Goal: Task Accomplishment & Management: Complete application form

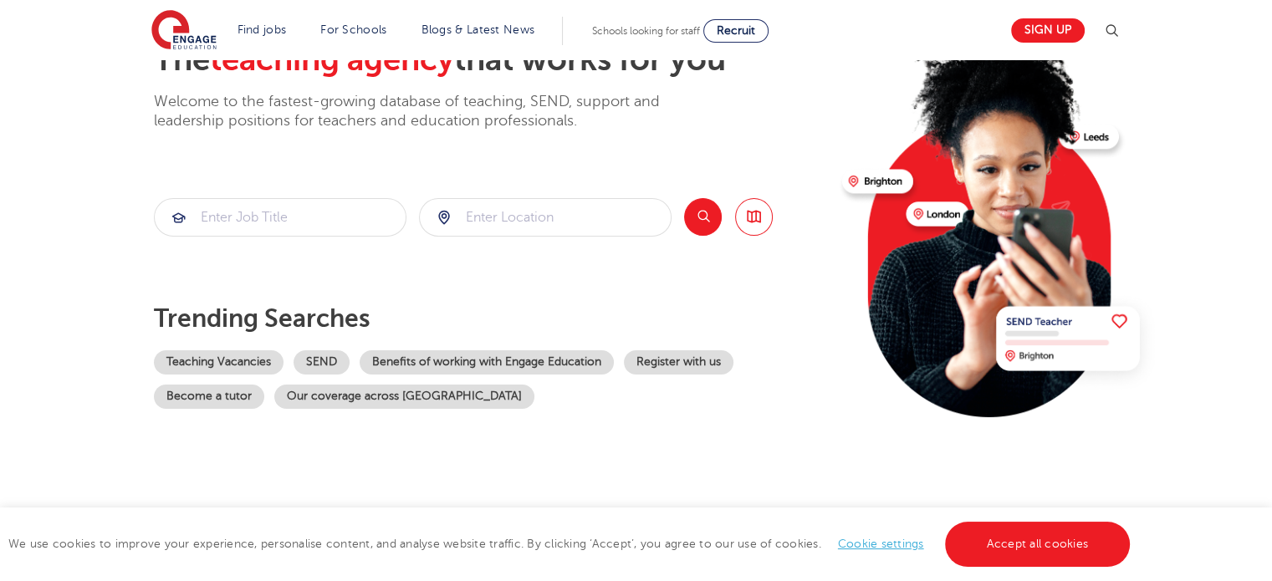
scroll to position [167, 0]
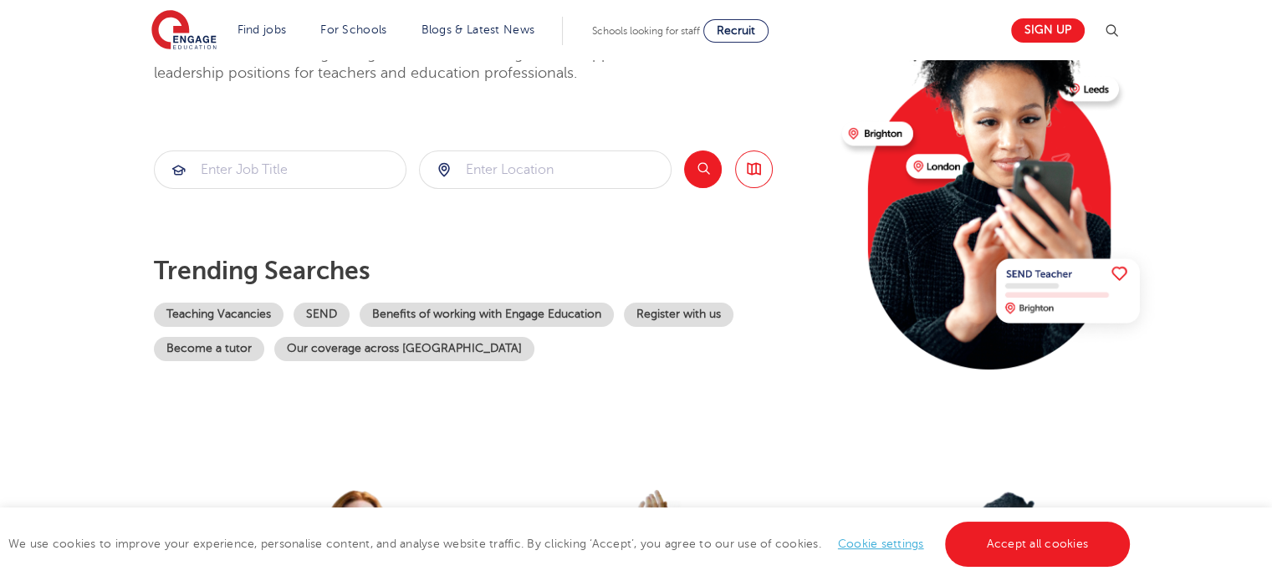
click at [719, 166] on button "Search" at bounding box center [703, 170] width 38 height 38
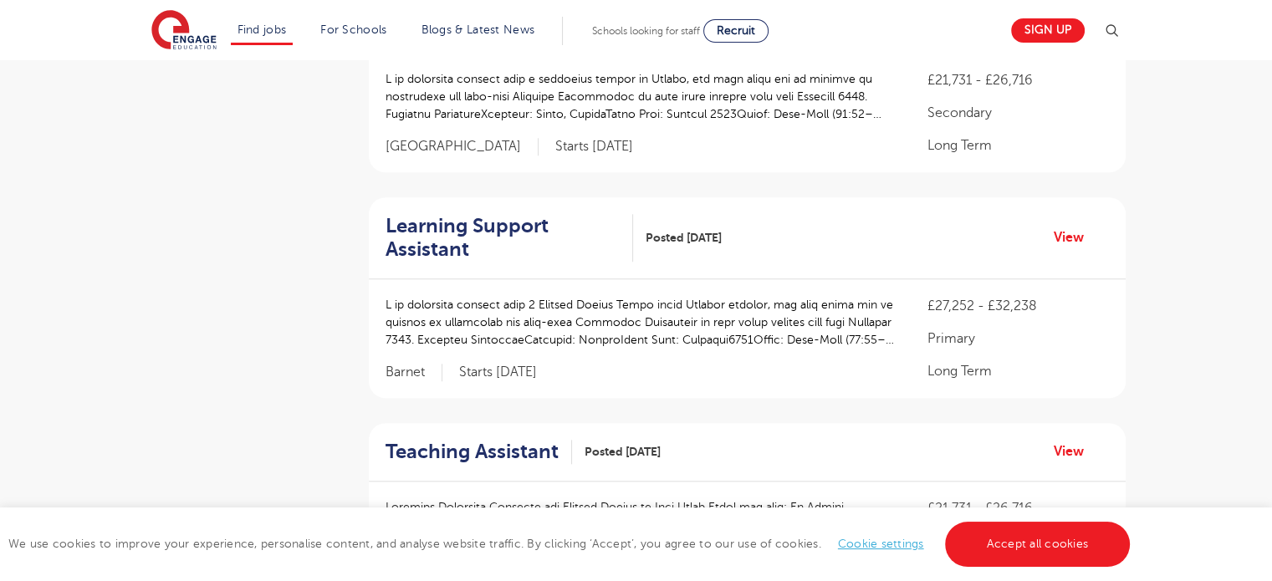
scroll to position [1512, 0]
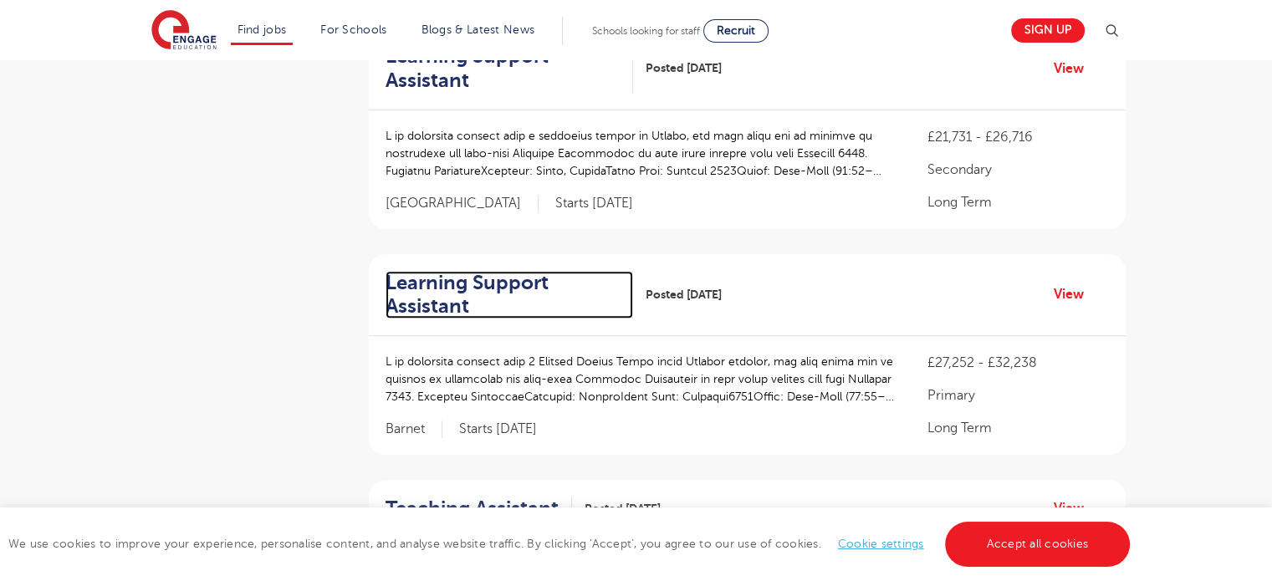
click at [498, 271] on h2 "Learning Support Assistant" at bounding box center [503, 295] width 234 height 49
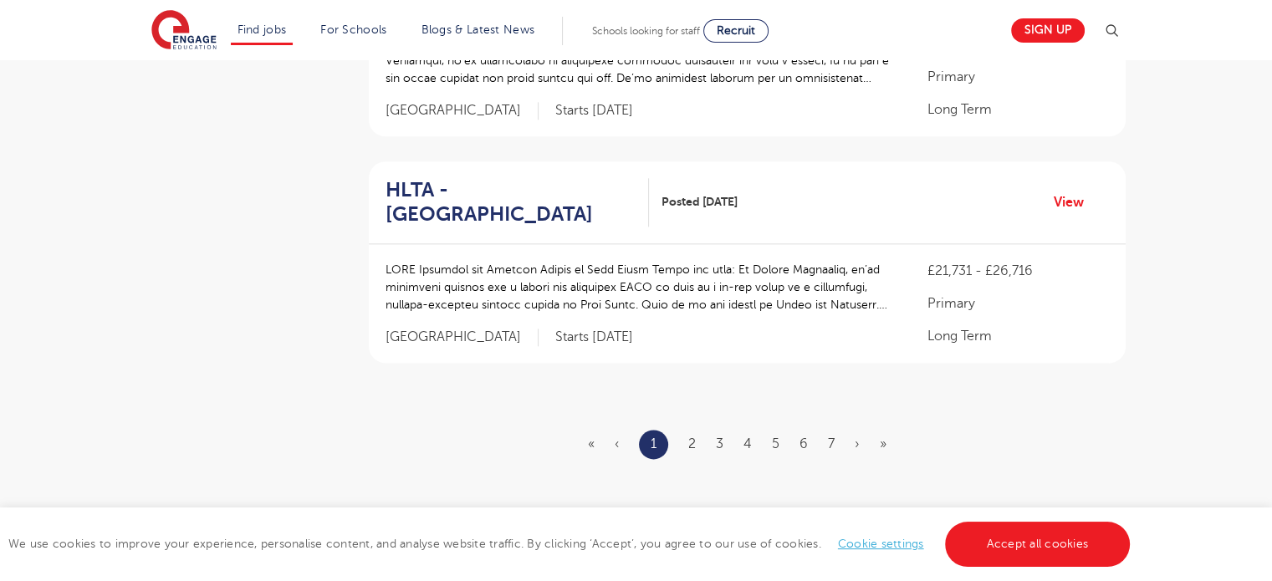
scroll to position [2047, 0]
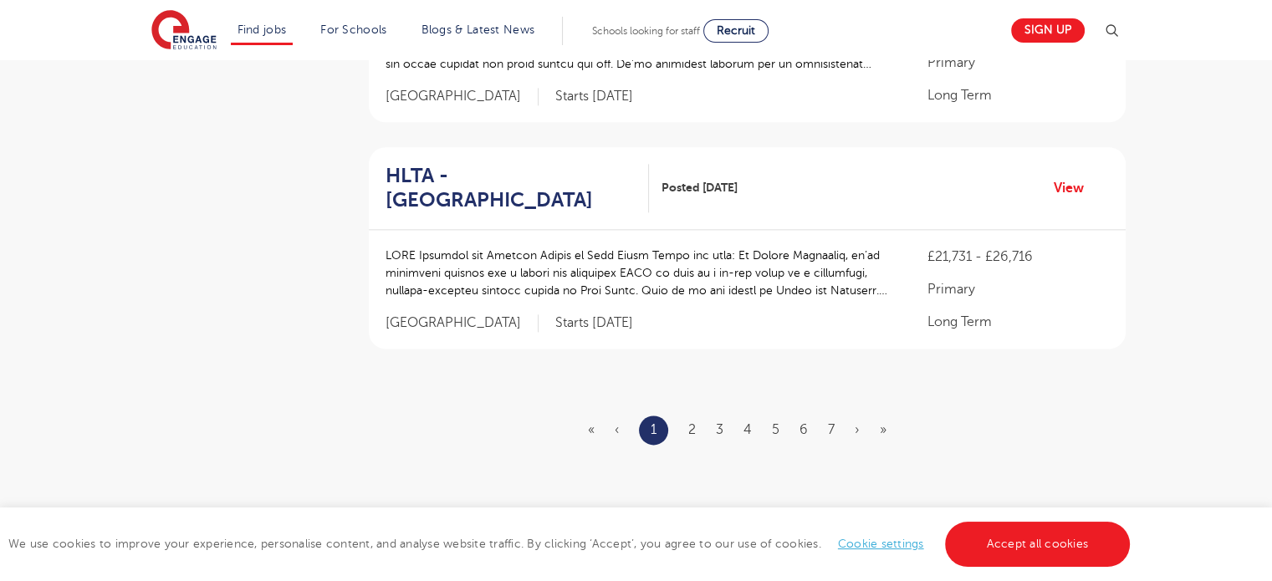
click at [685, 416] on ul "« ‹ 1 2 3 4 5 6 7 › »" at bounding box center [747, 430] width 319 height 29
click at [693, 422] on link "2" at bounding box center [692, 429] width 8 height 15
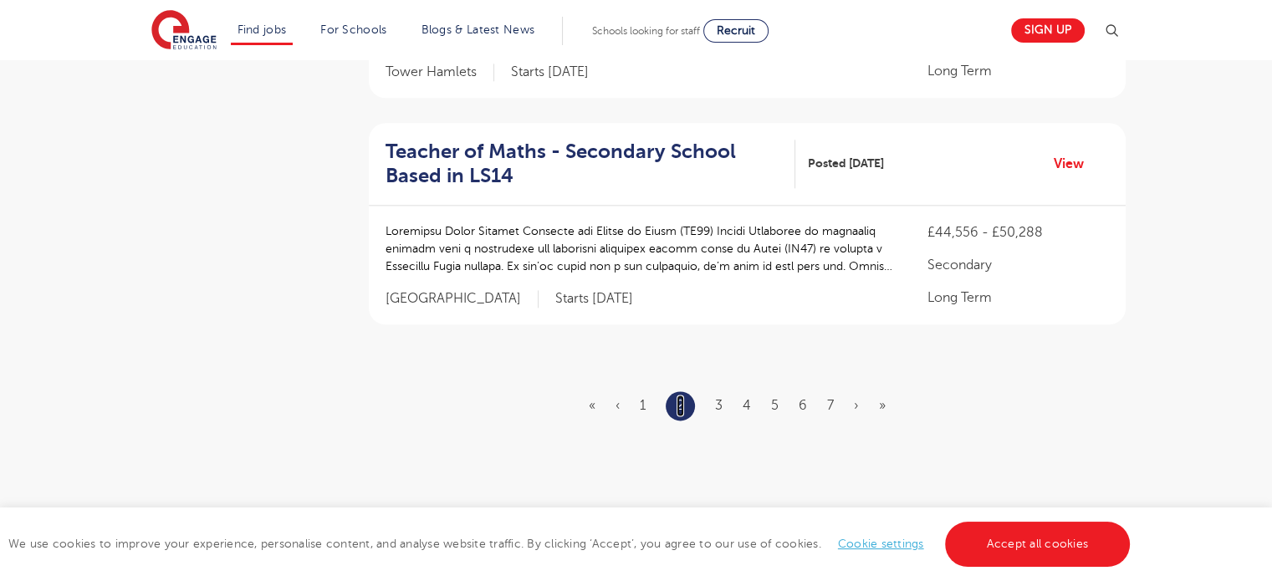
scroll to position [0, 0]
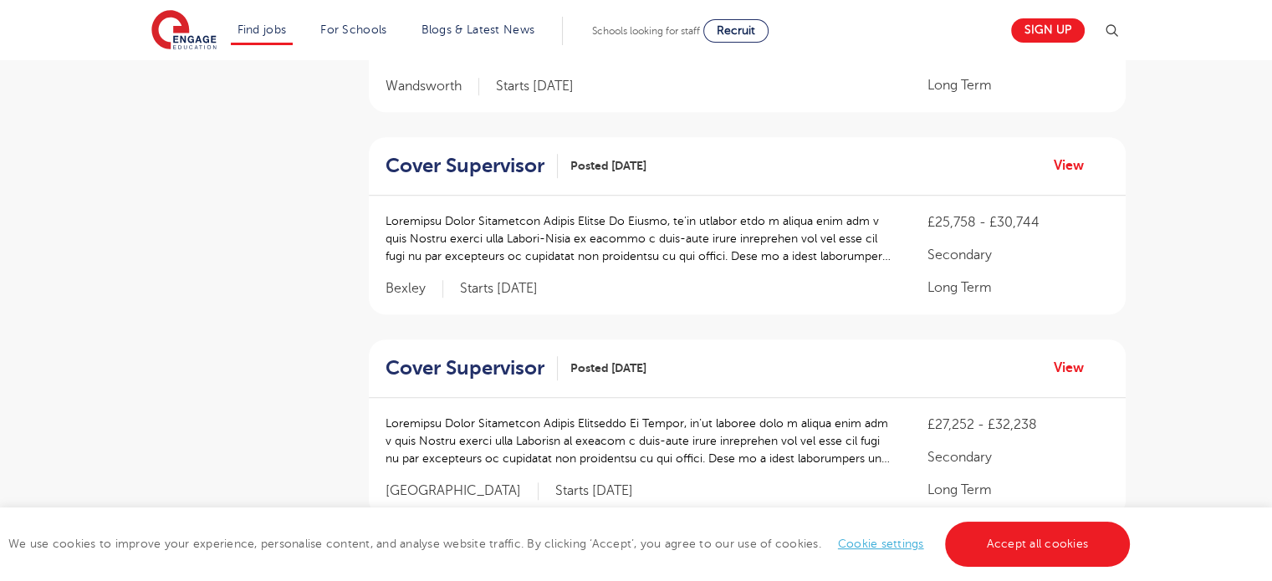
scroll to position [1238, 0]
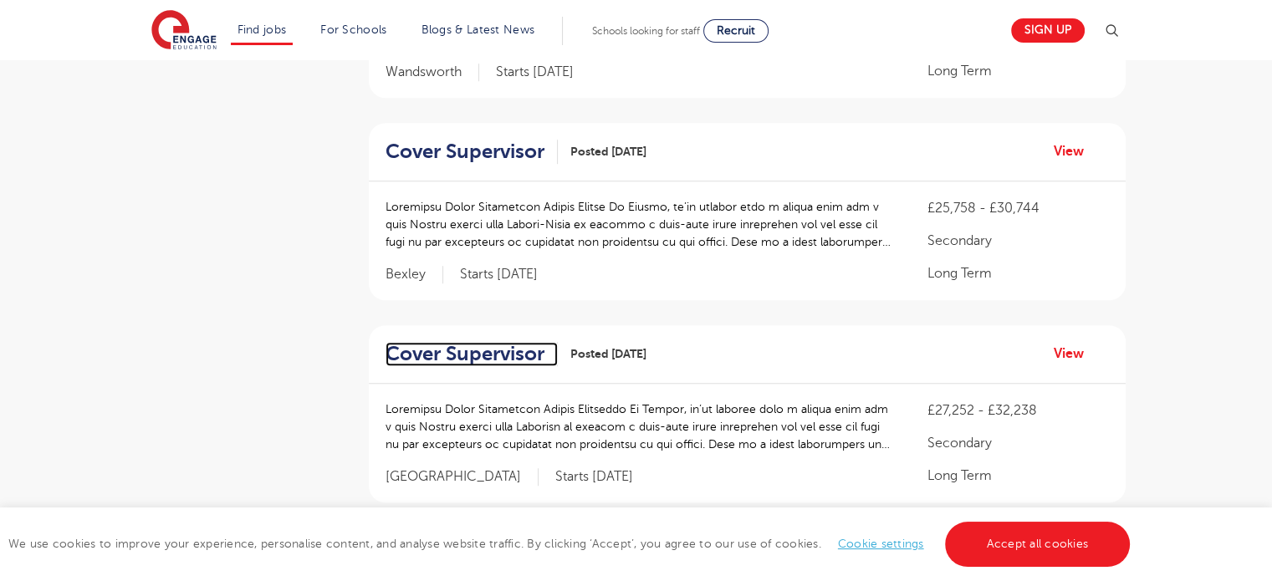
click at [422, 342] on h2 "Cover Supervisor" at bounding box center [465, 354] width 159 height 24
click at [304, 246] on aside "Filters Start Date October 144 November 134 January 10 December 1 Show more Cou…" at bounding box center [239, 128] width 184 height 2335
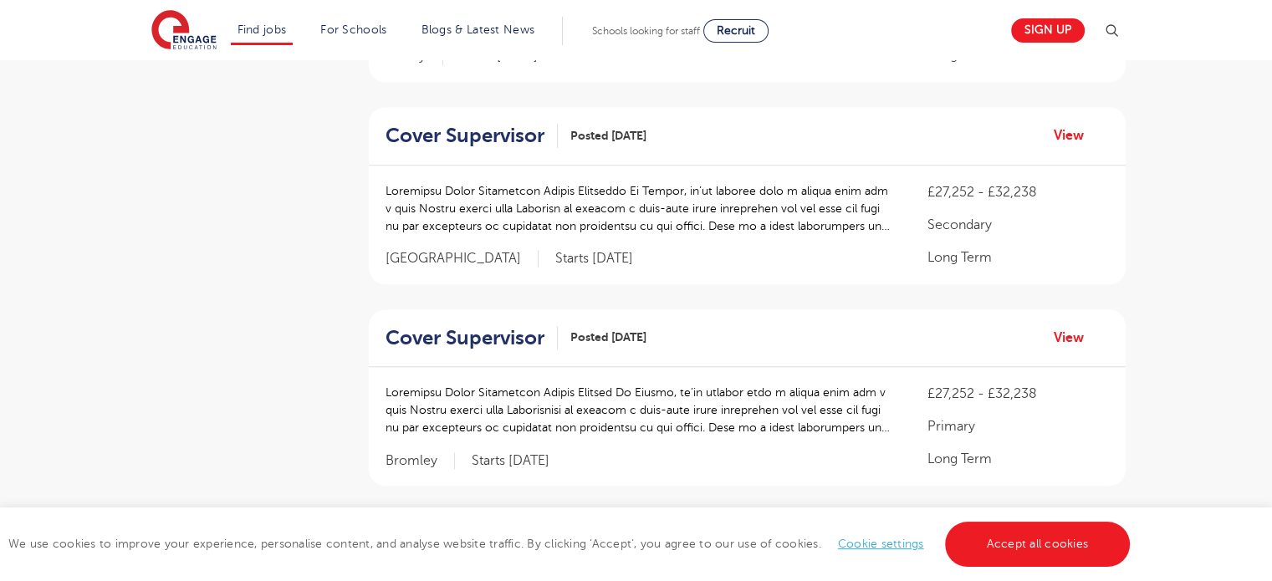
scroll to position [1439, 0]
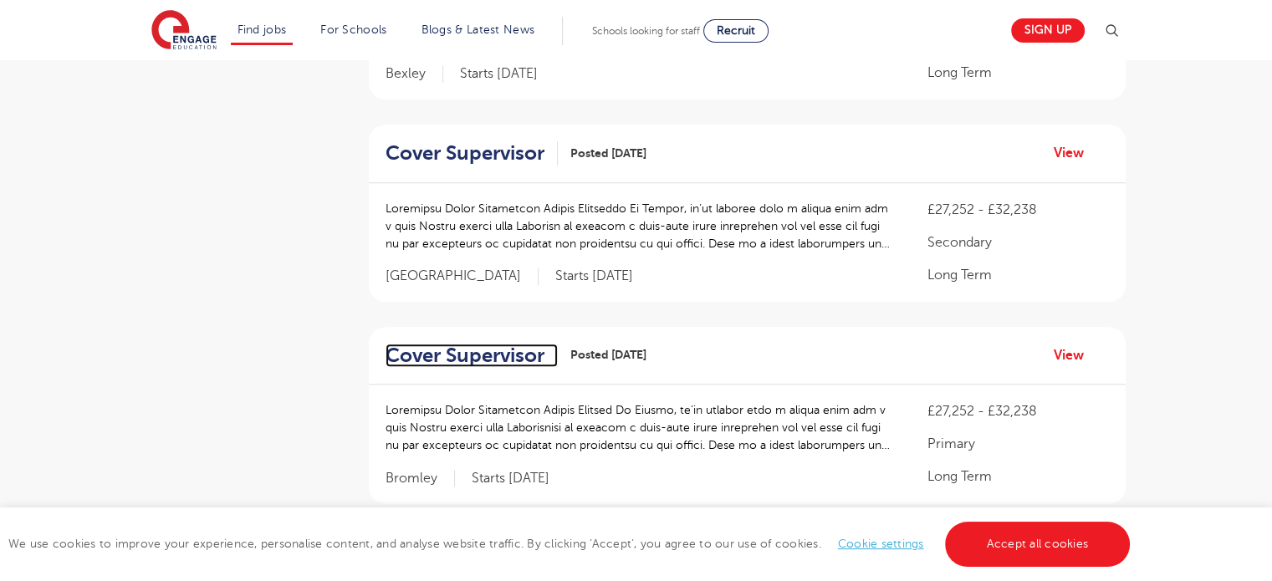
click at [430, 344] on h2 "Cover Supervisor" at bounding box center [465, 356] width 159 height 24
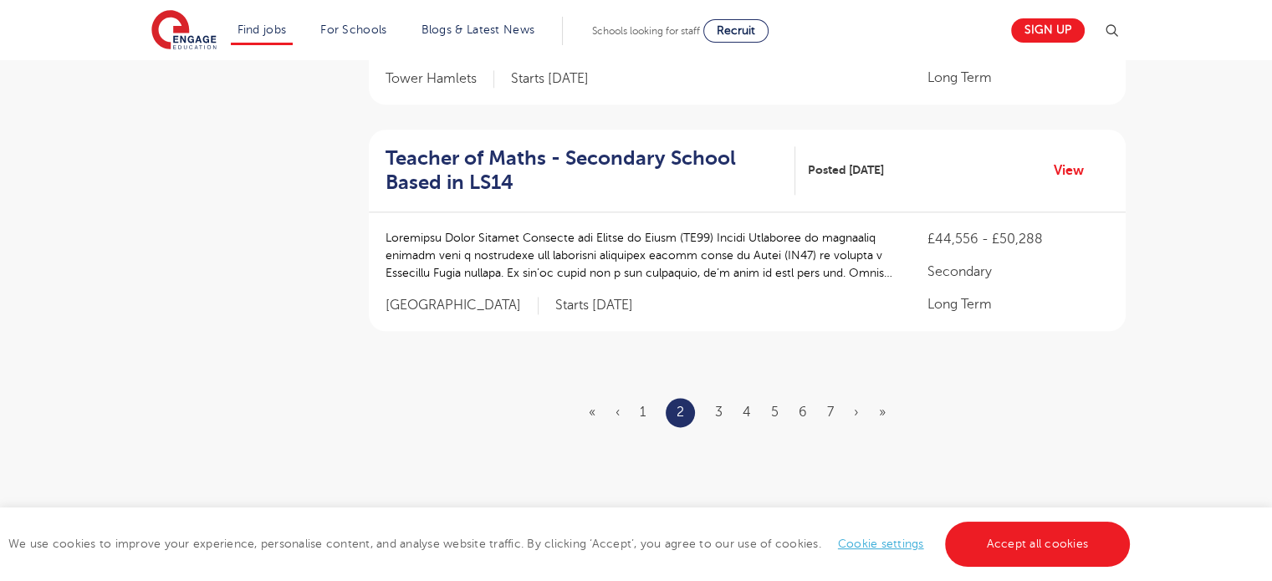
scroll to position [2041, 0]
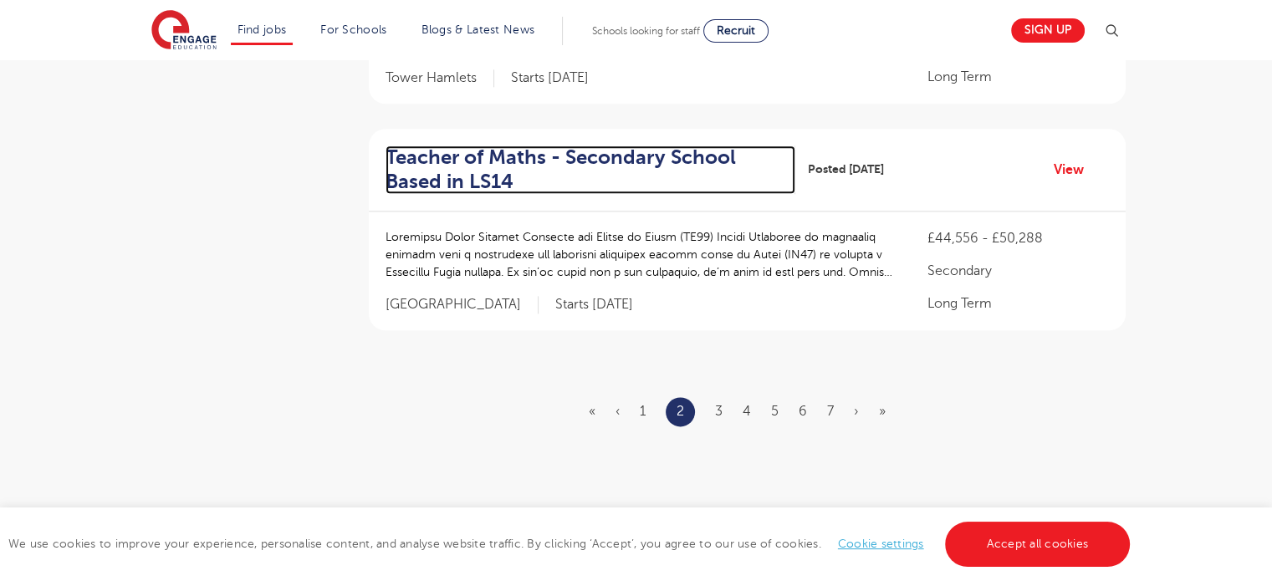
click at [637, 146] on h2 "Teacher of Maths - Secondary School Based in LS14" at bounding box center [584, 170] width 396 height 49
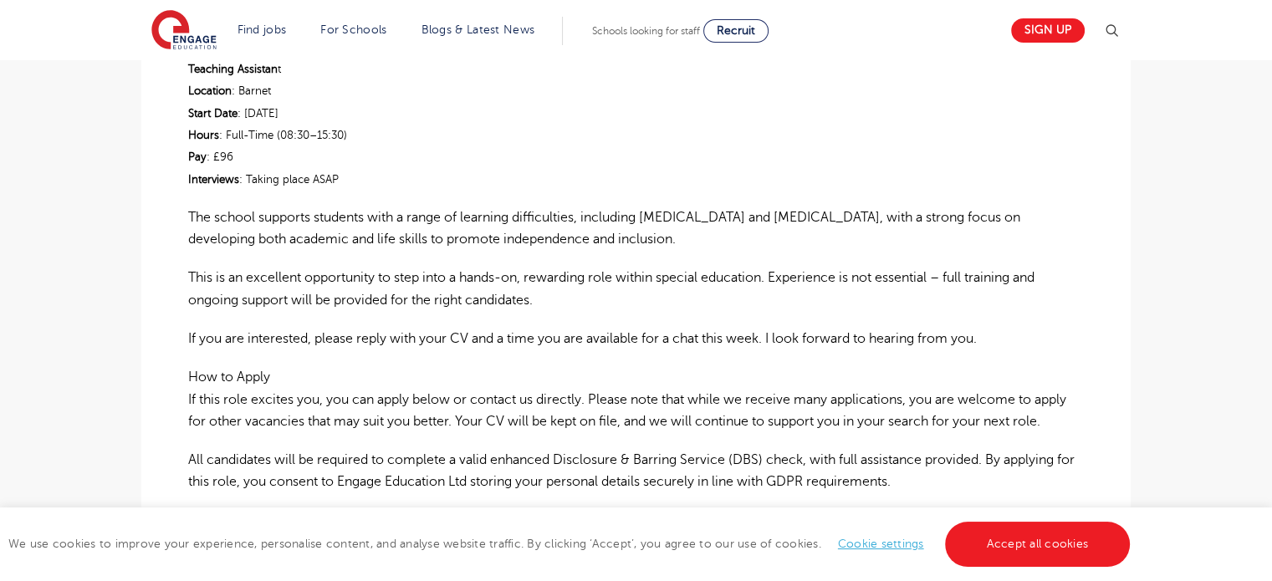
scroll to position [502, 0]
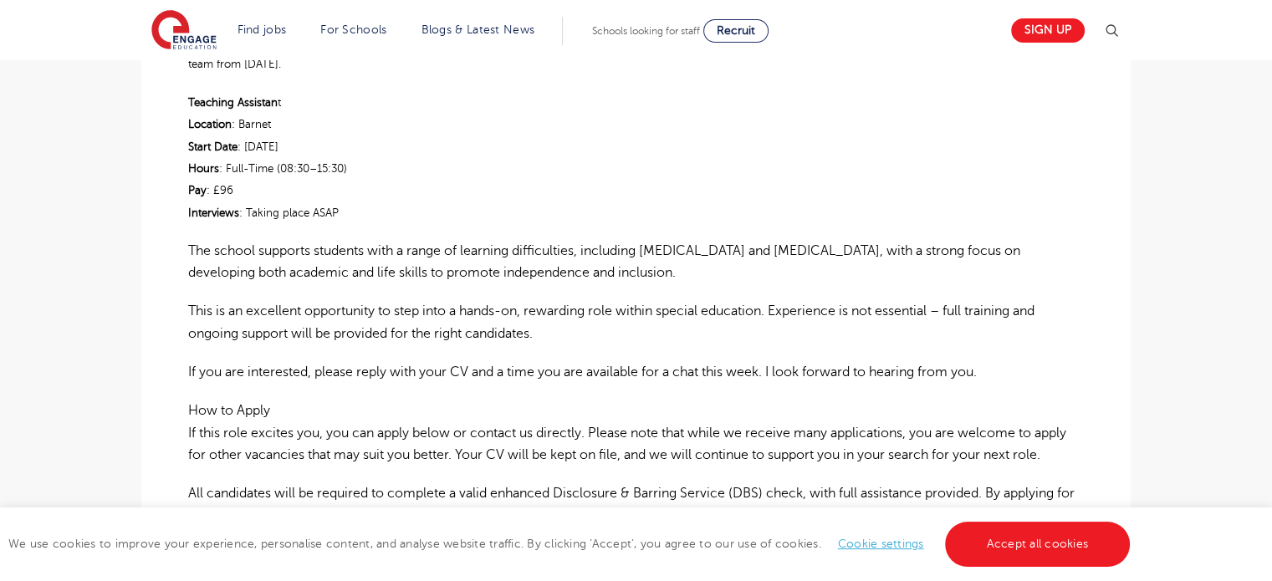
click at [129, 291] on div "Learning Support Assistant Posted 13/10/25 Refer to a Friend Apply £27,252 - £3…" at bounding box center [636, 333] width 1015 height 1338
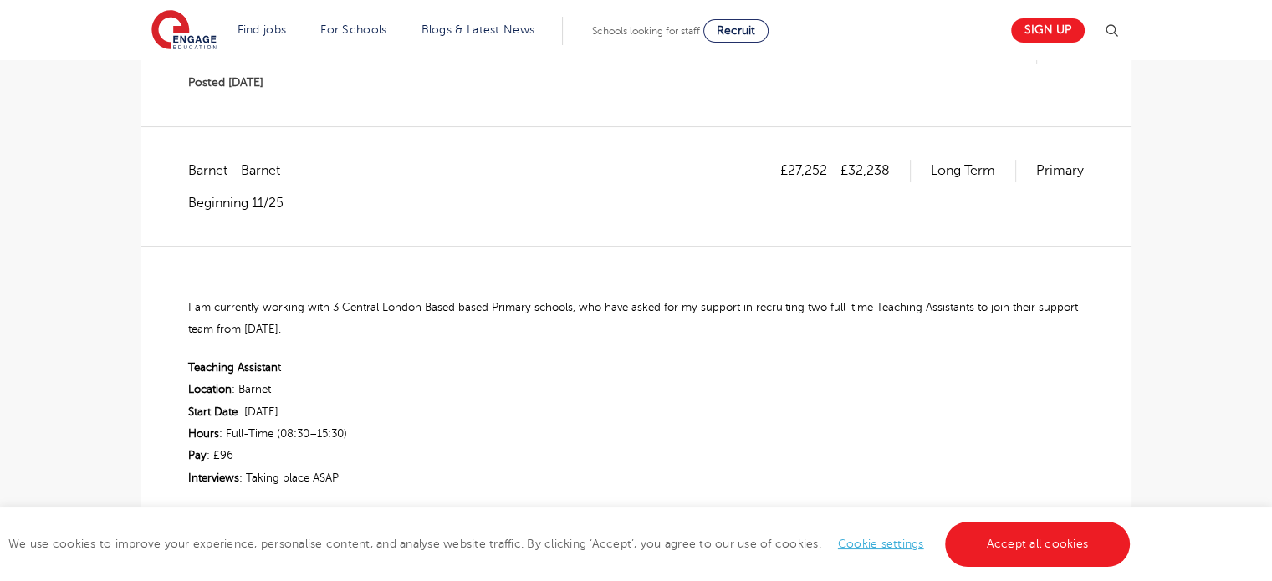
scroll to position [234, 0]
click at [1015, 518] on div "We use cookies to improve your experience, personalise content, and analyse web…" at bounding box center [636, 545] width 1272 height 74
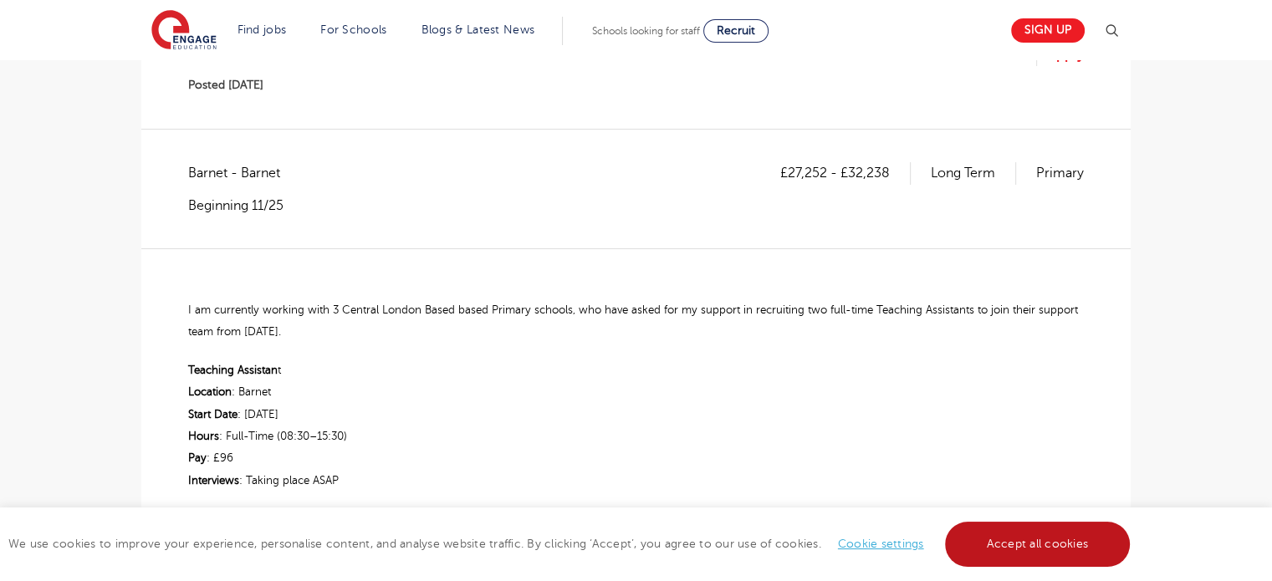
click at [1008, 533] on link "Accept all cookies" at bounding box center [1038, 544] width 186 height 45
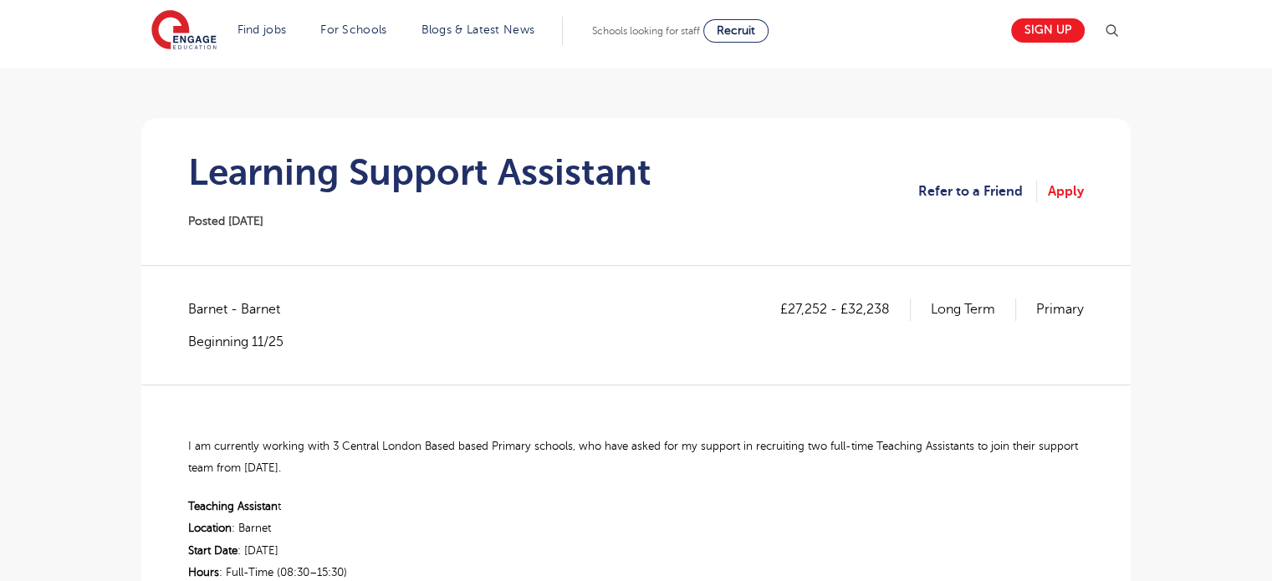
scroll to position [67, 0]
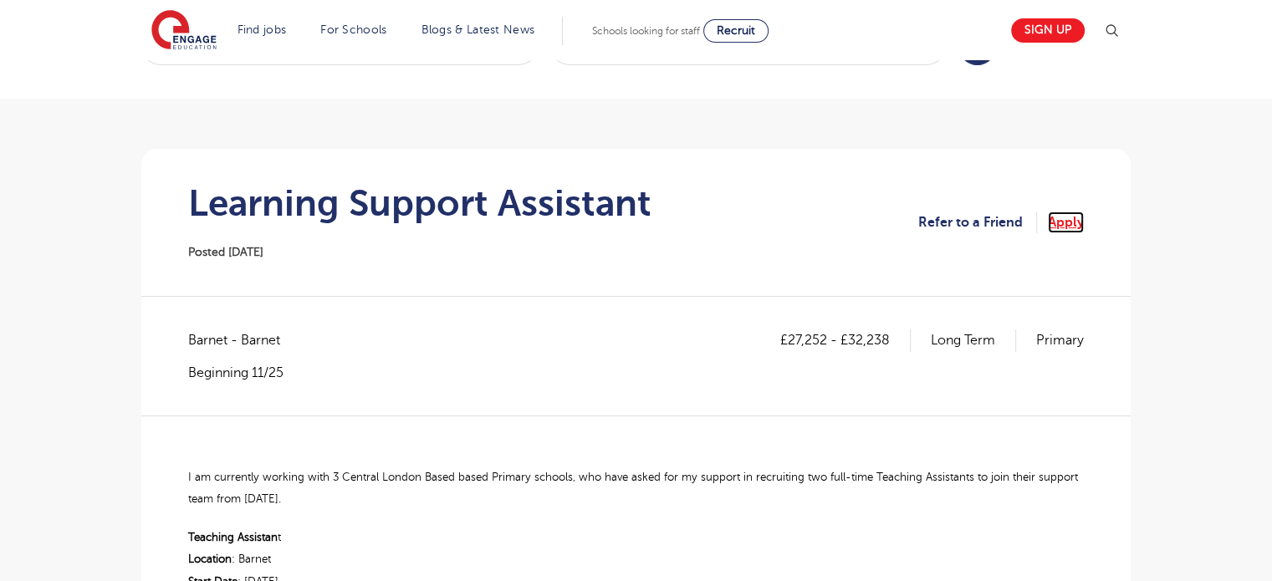
click at [1061, 222] on link "Apply" at bounding box center [1066, 223] width 36 height 22
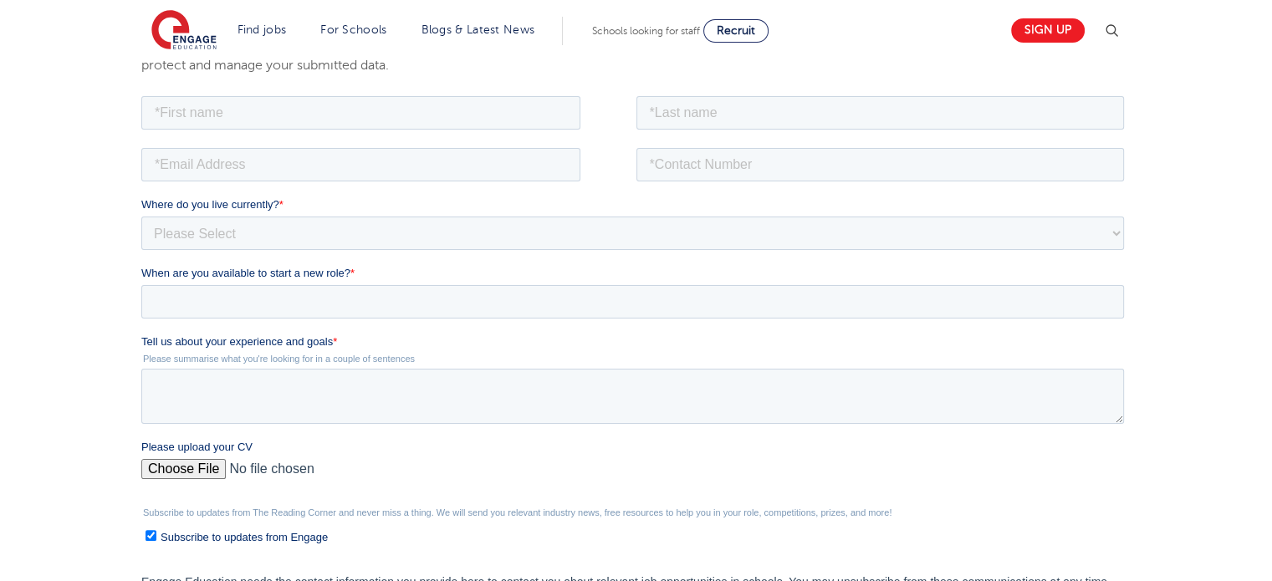
scroll to position [233, 0]
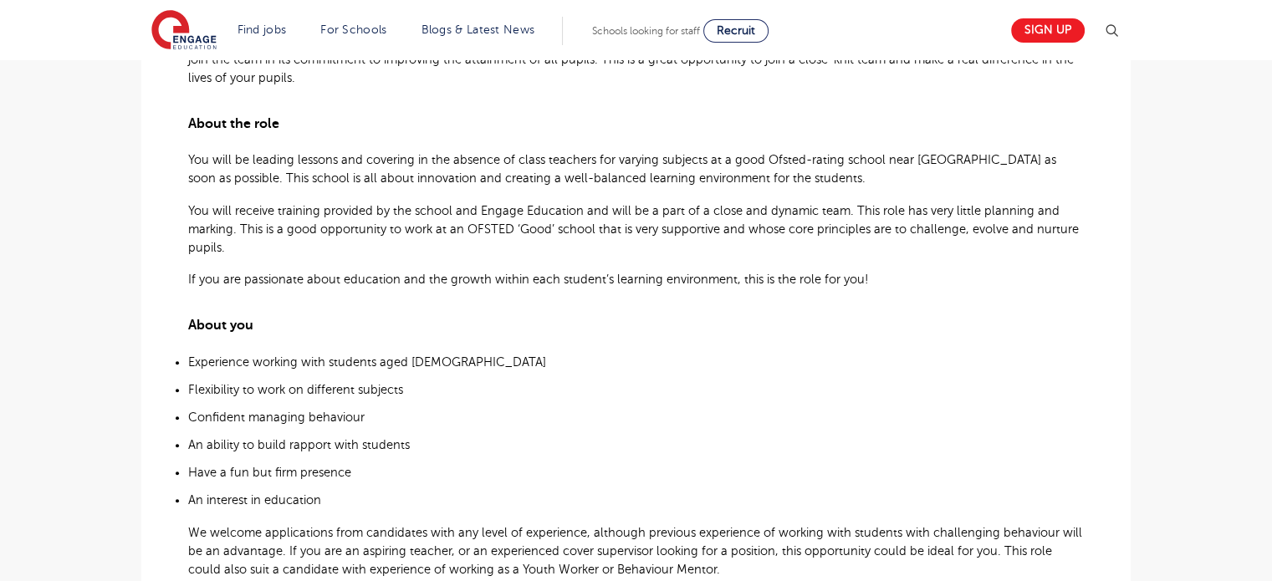
scroll to position [569, 0]
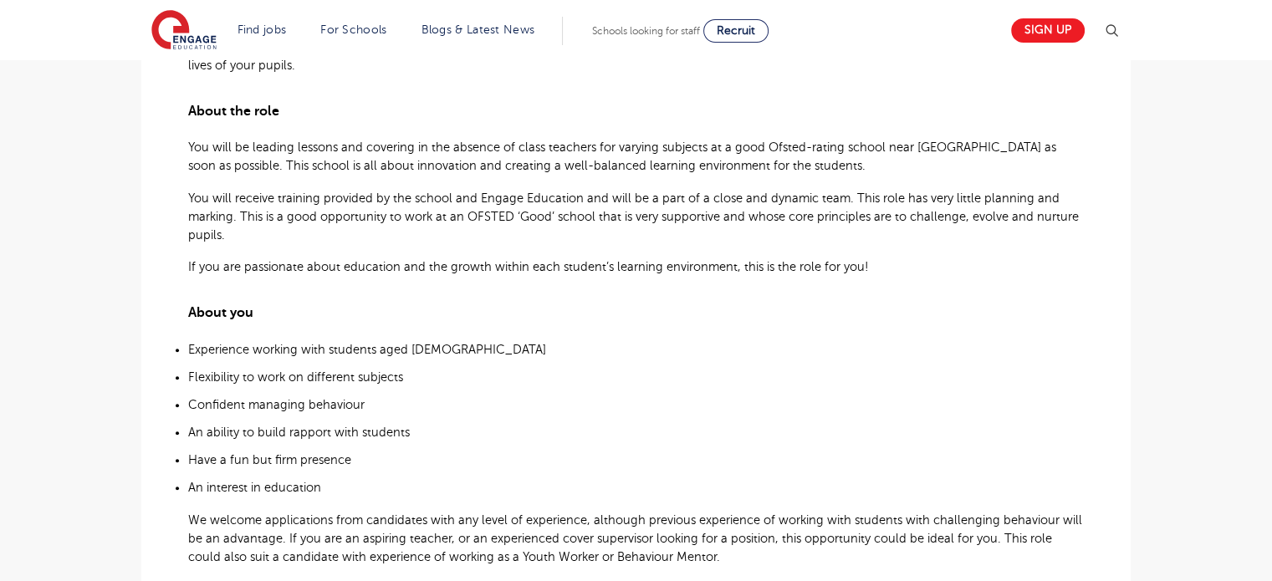
click at [47, 336] on main "Search Browse all Jobs Cover Supervisor Posted 13/10/25 Refer to a Friend Apply…" at bounding box center [636, 413] width 1272 height 1964
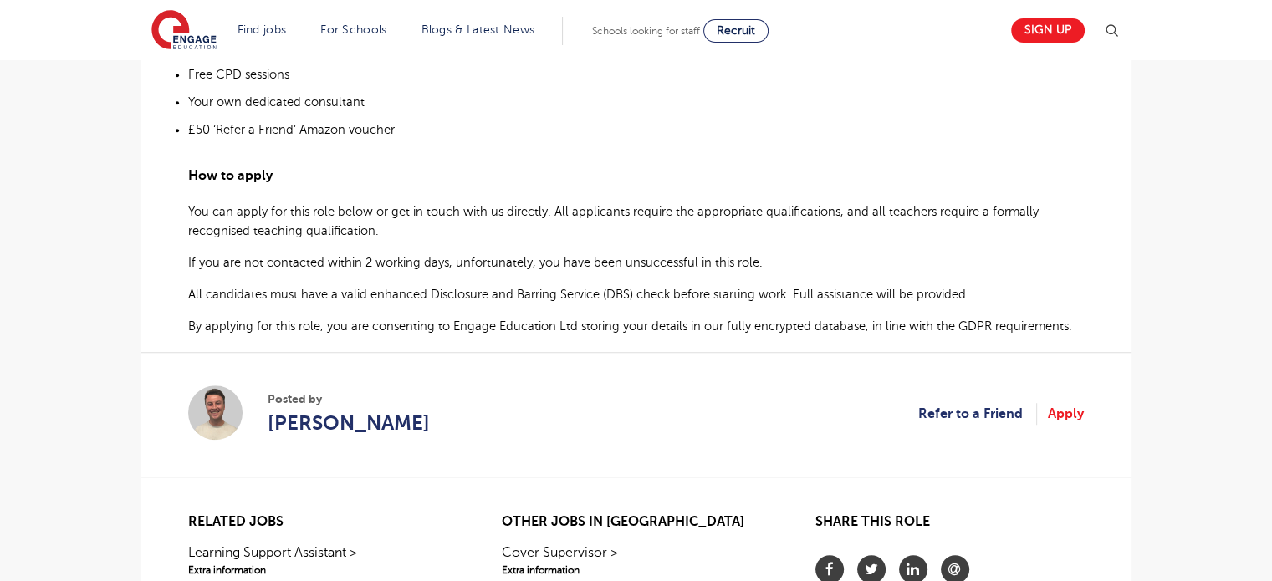
scroll to position [1205, 0]
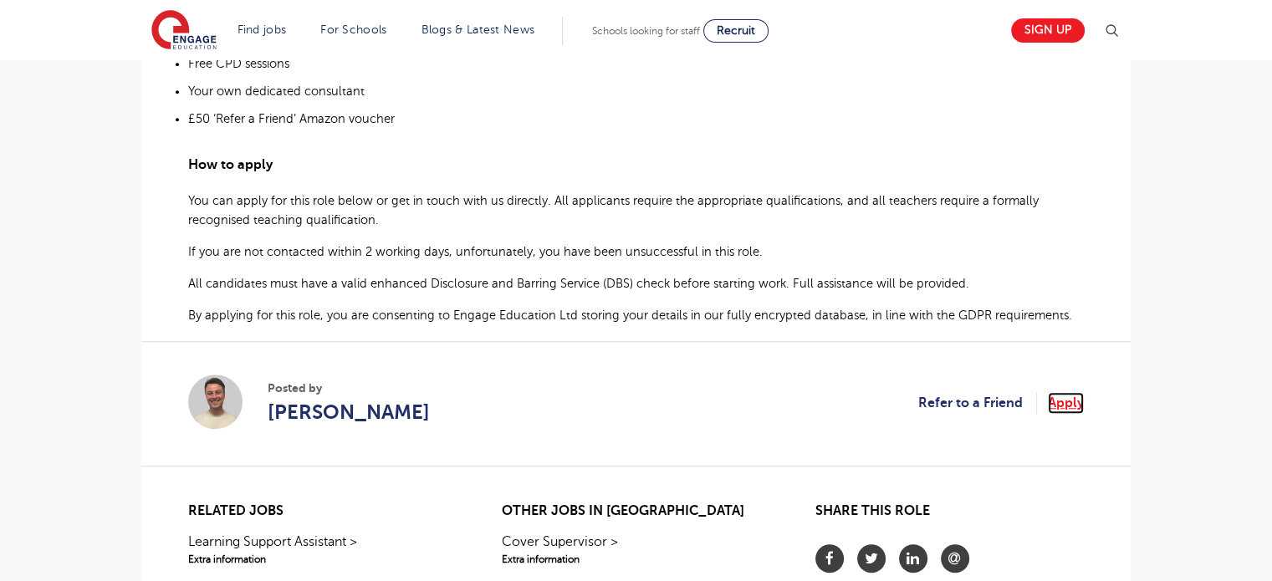
click at [1052, 392] on link "Apply" at bounding box center [1066, 403] width 36 height 22
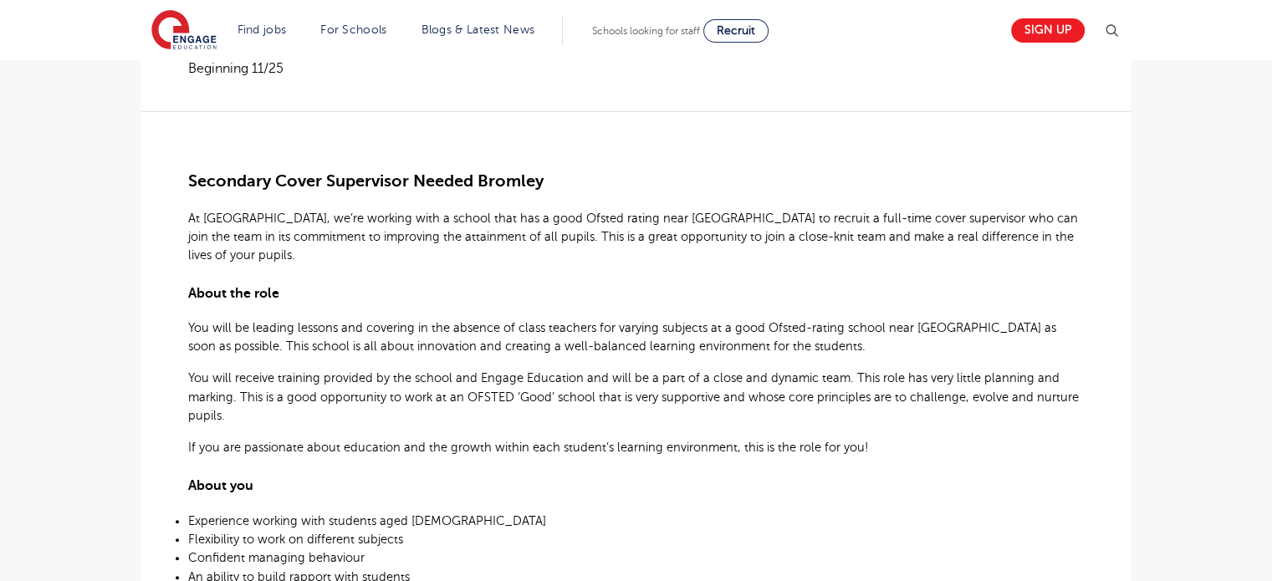
scroll to position [335, 0]
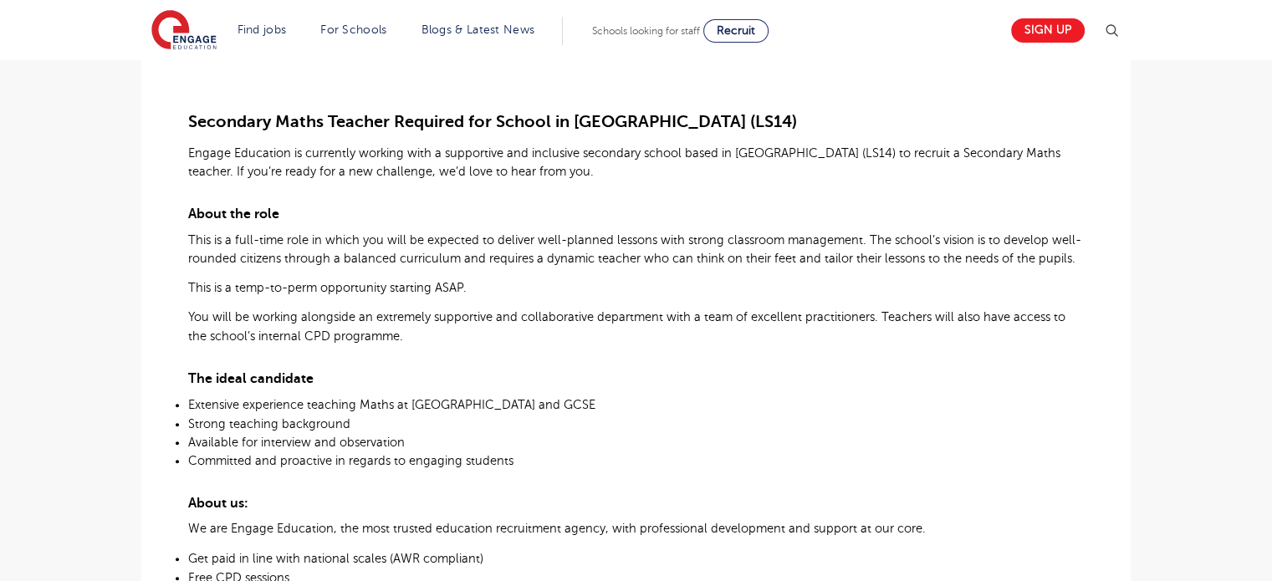
scroll to position [465, 0]
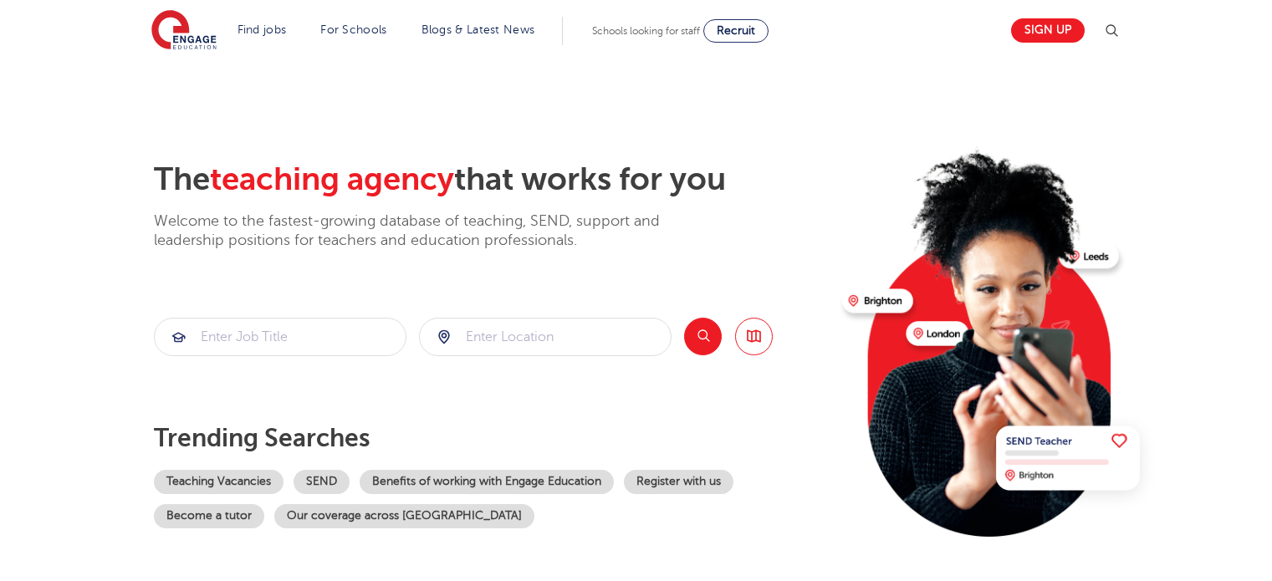
scroll to position [167, 0]
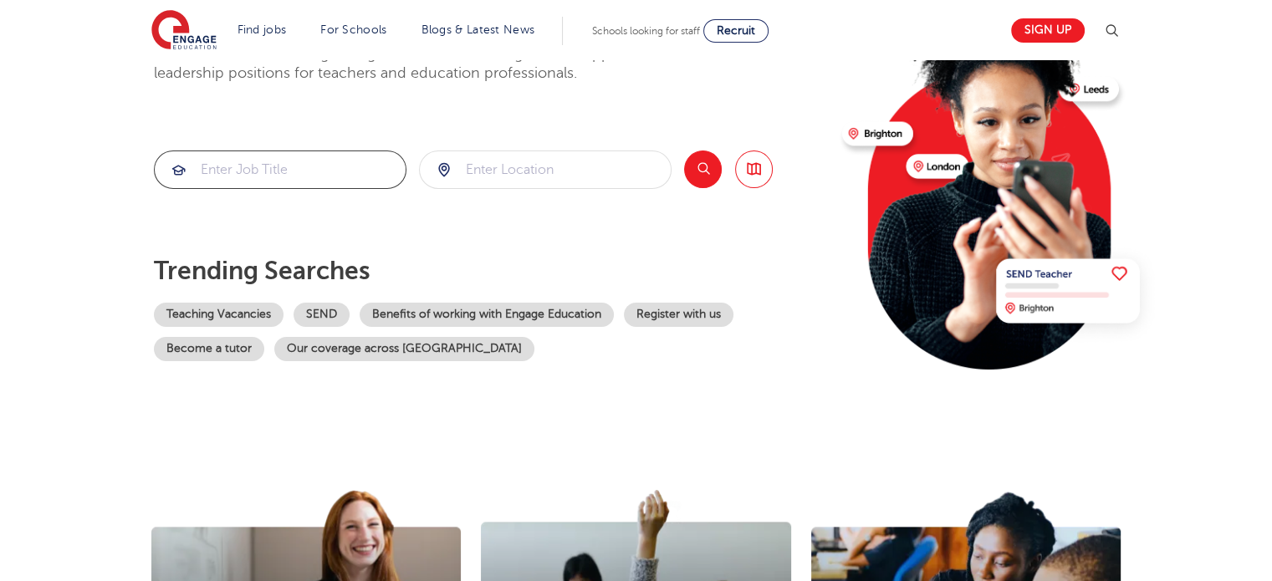
click at [327, 176] on input "search" at bounding box center [280, 169] width 251 height 37
type input "supply teacher"
click at [694, 170] on button "Search" at bounding box center [703, 170] width 38 height 38
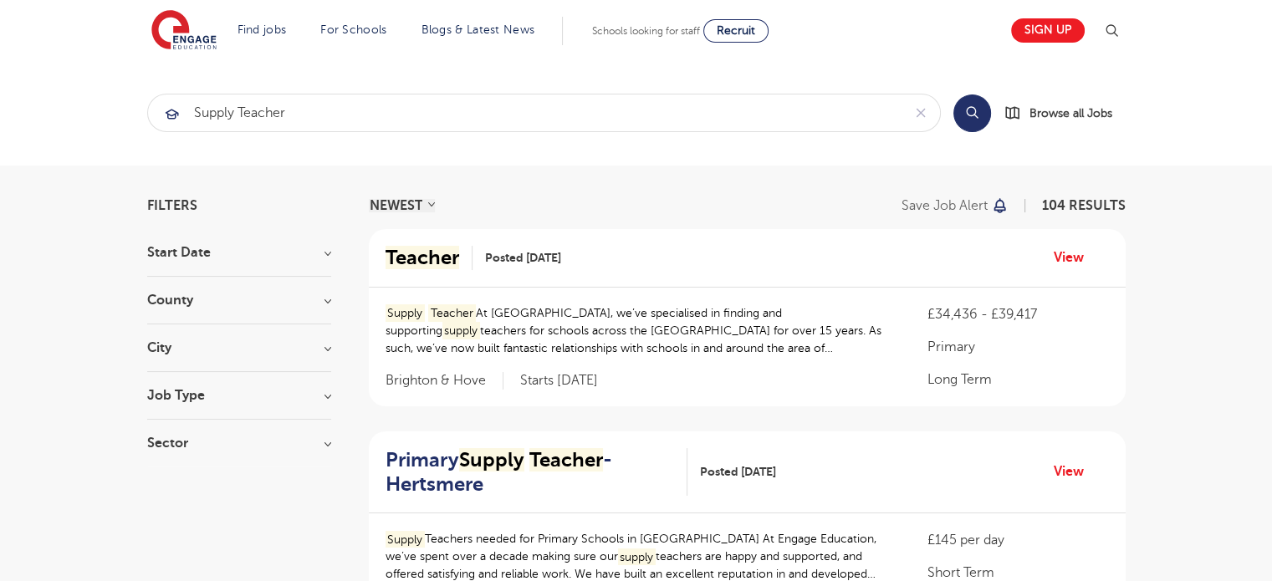
click at [437, 260] on mark "Teacher" at bounding box center [423, 257] width 74 height 23
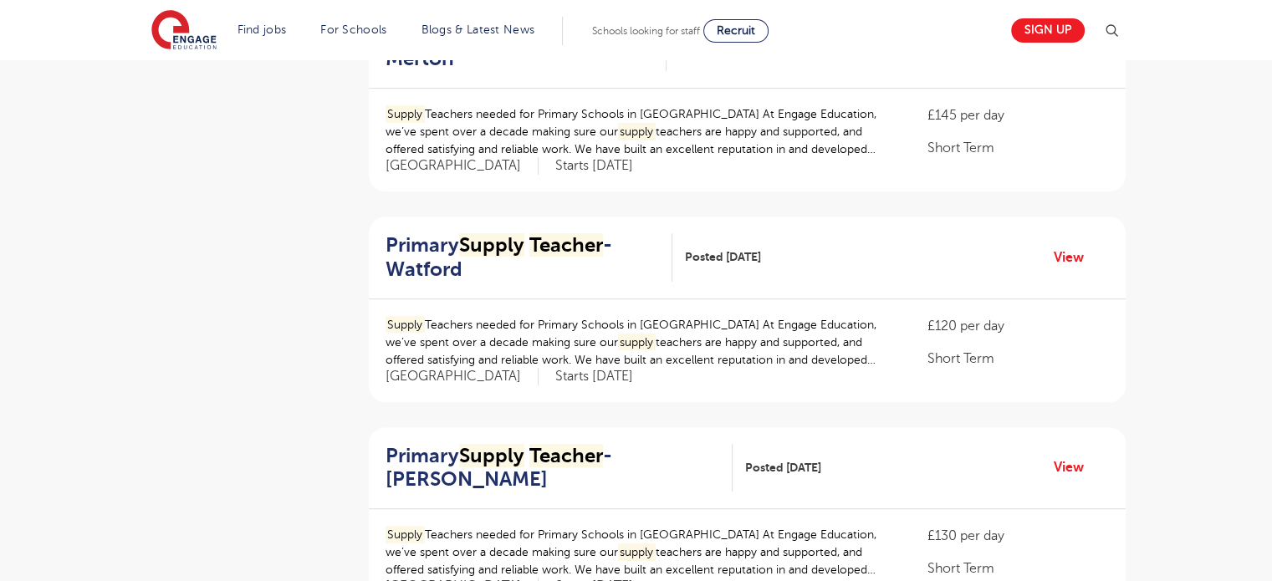
scroll to position [669, 0]
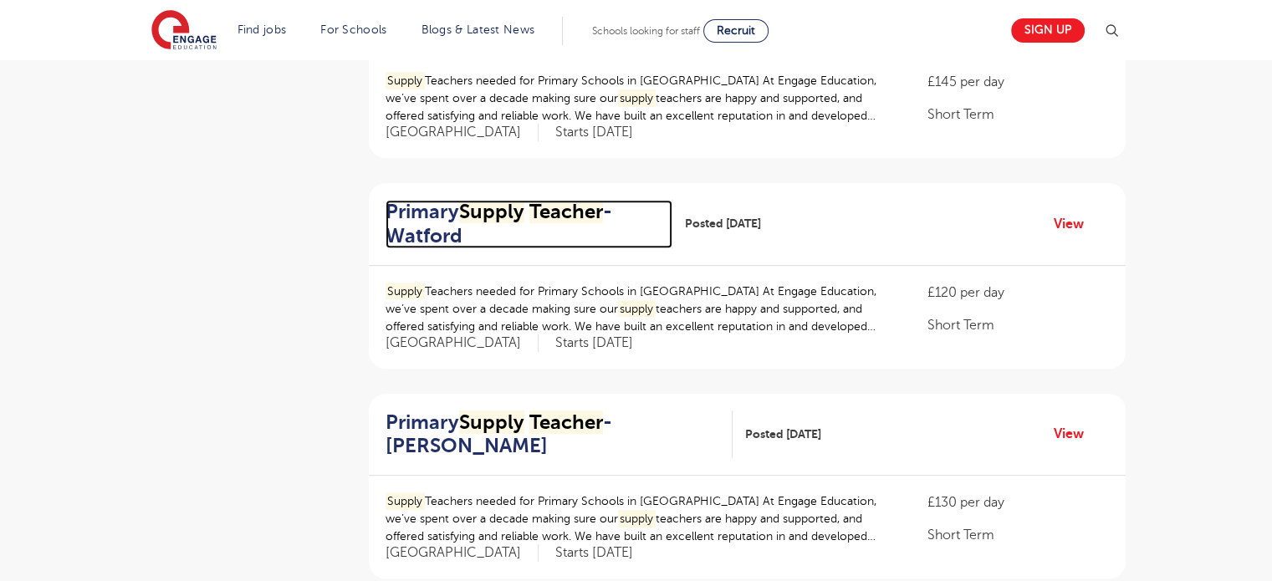
click at [511, 222] on mark "Supply" at bounding box center [491, 211] width 65 height 23
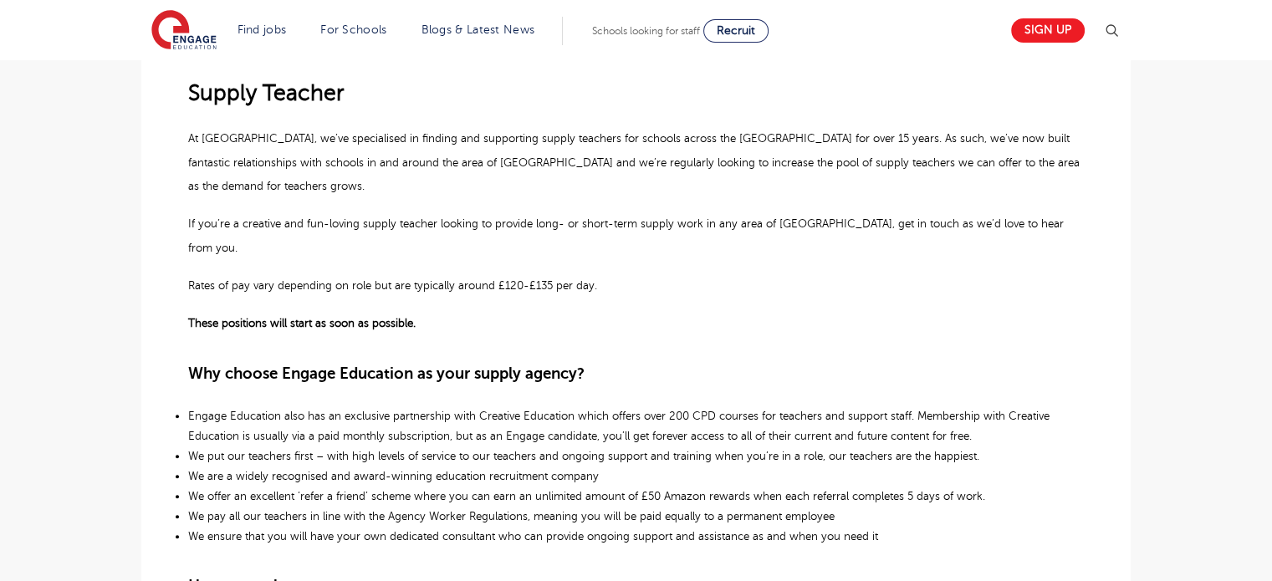
scroll to position [458, 0]
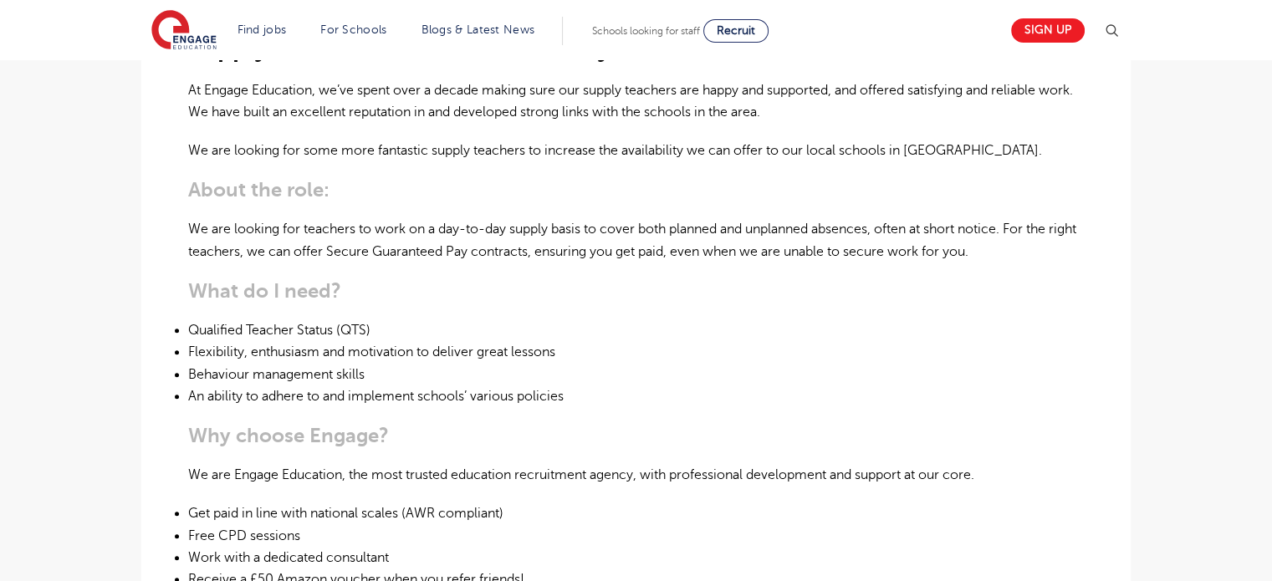
scroll to position [535, 0]
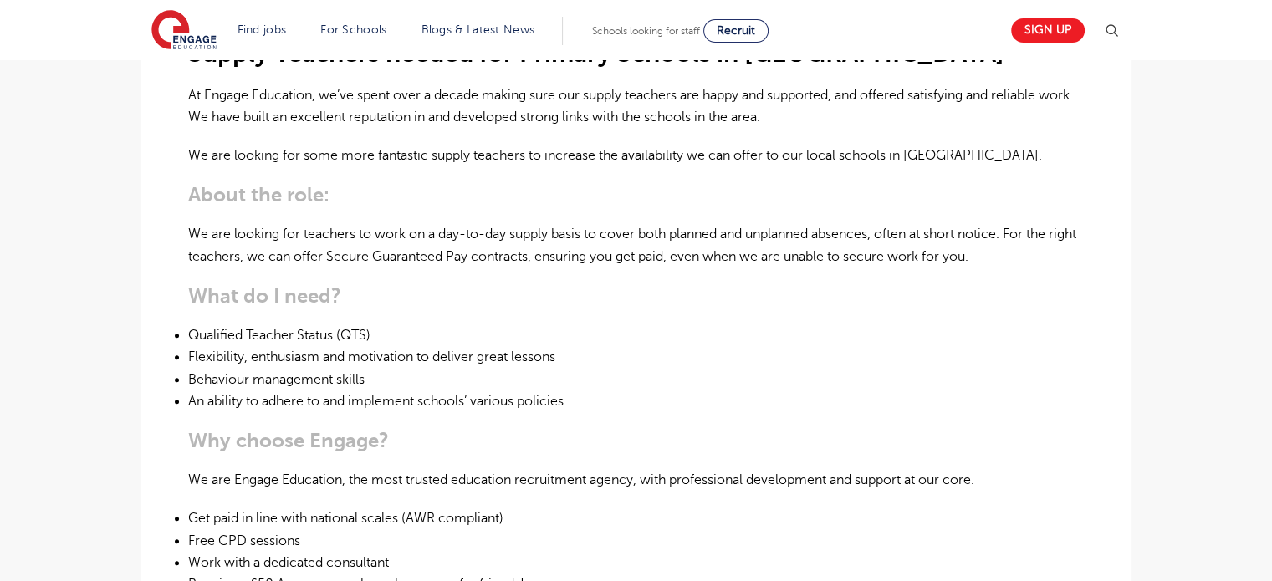
click at [293, 325] on li "Qualified Teacher Status (QTS)" at bounding box center [636, 336] width 896 height 22
copy li "Qualified Teacher Status (QTS)"
